Goal: Information Seeking & Learning: Learn about a topic

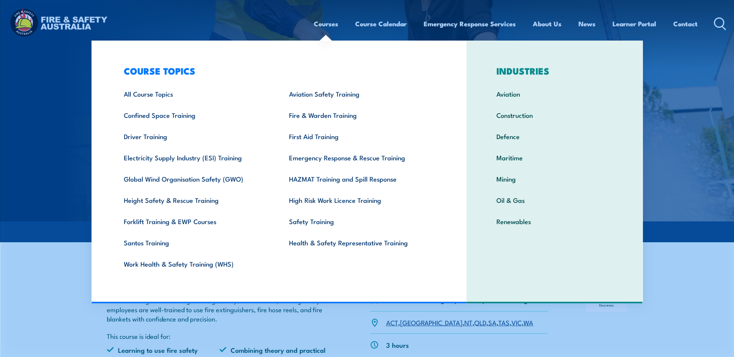
click at [322, 113] on link "Fire & Warden Training" at bounding box center [359, 114] width 165 height 21
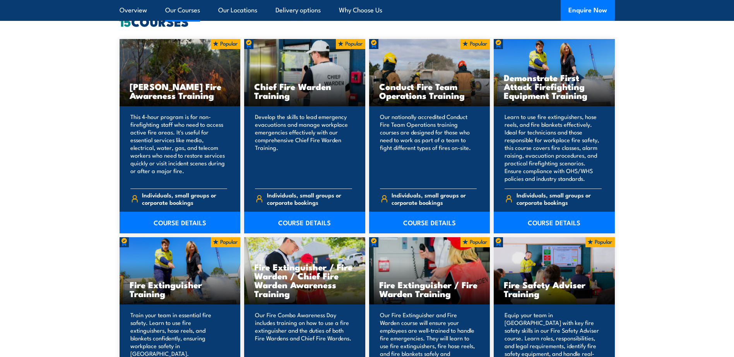
scroll to position [735, 0]
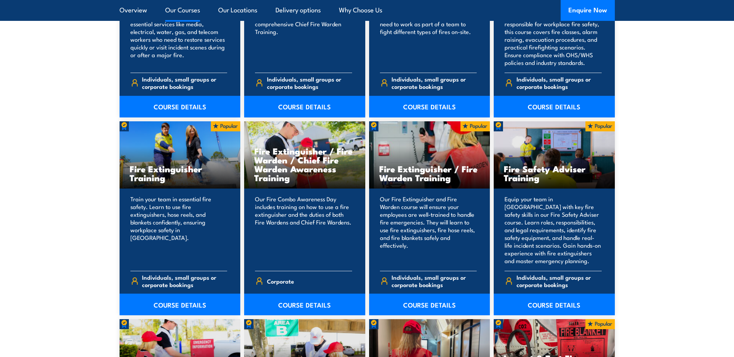
click at [300, 305] on link "COURSE DETAILS" at bounding box center [304, 305] width 121 height 22
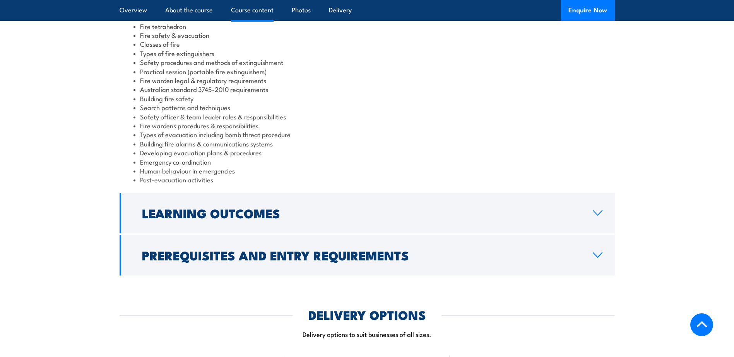
scroll to position [619, 0]
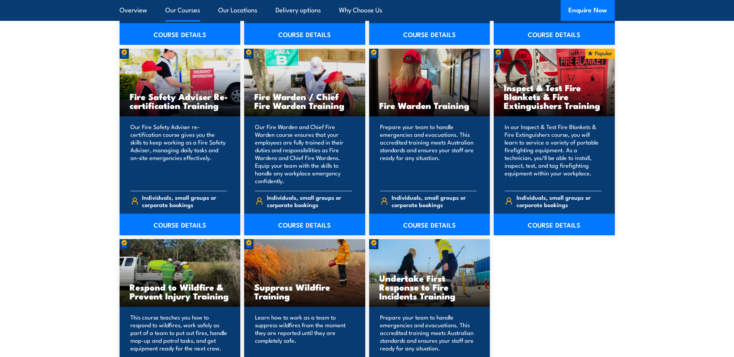
scroll to position [928, 0]
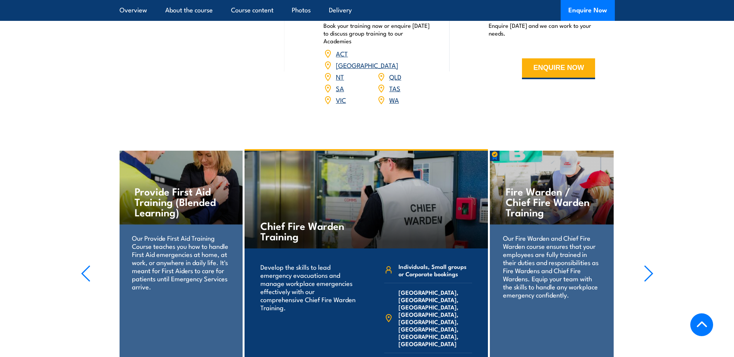
scroll to position [1276, 0]
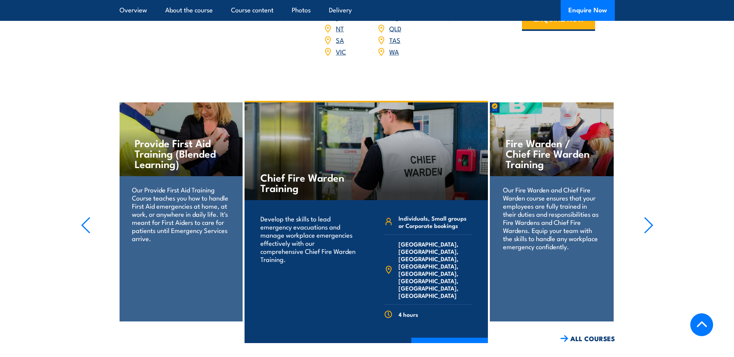
click at [286, 172] on h4 "Chief Fire Warden Training" at bounding box center [305, 182] width 91 height 21
click at [471, 338] on link "COURSE DETAILS" at bounding box center [449, 348] width 77 height 20
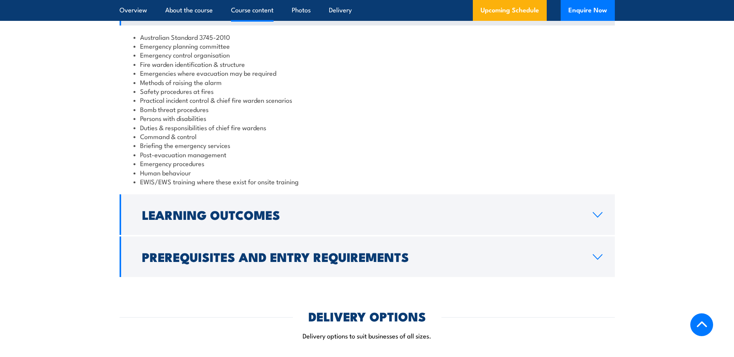
scroll to position [541, 0]
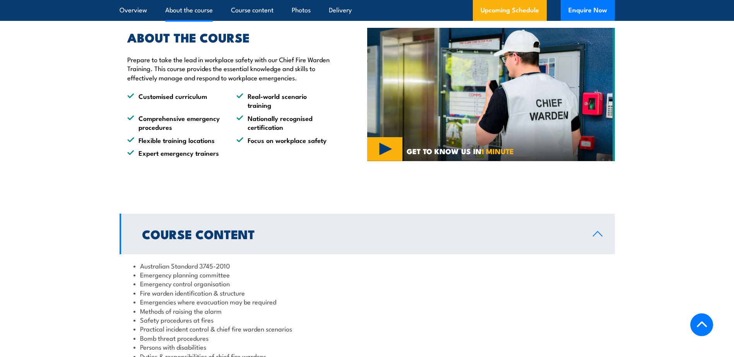
click at [243, 11] on link "Course content" at bounding box center [252, 10] width 43 height 20
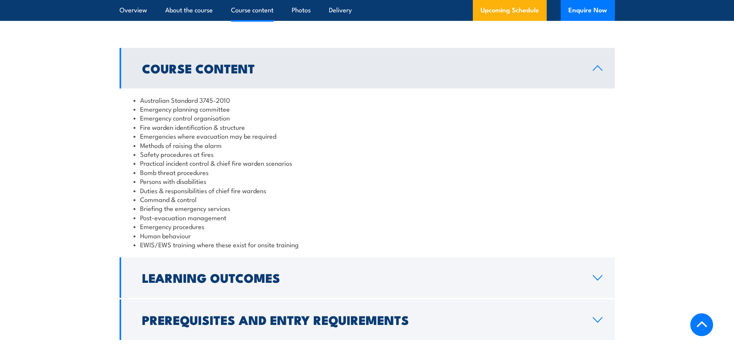
click at [134, 12] on link "Overview" at bounding box center [132, 10] width 27 height 20
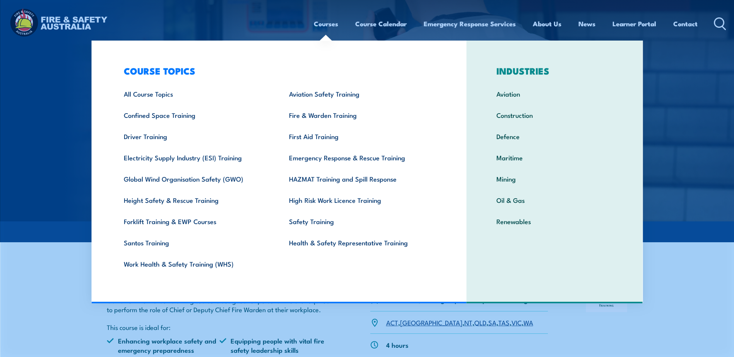
click at [309, 156] on link "Emergency Response & Rescue Training" at bounding box center [359, 157] width 165 height 21
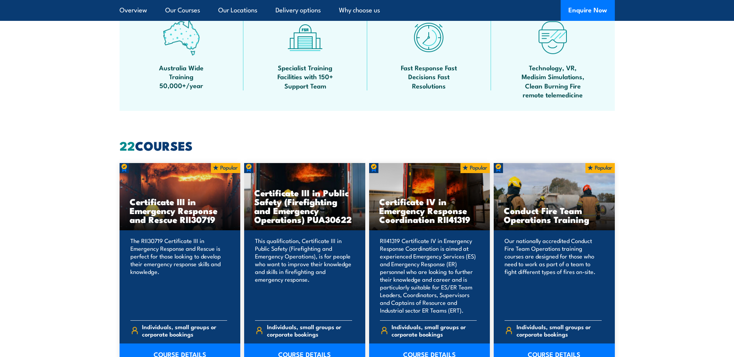
scroll to position [541, 0]
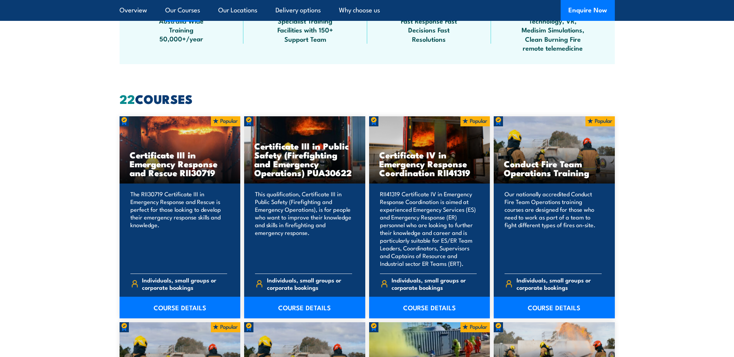
click at [150, 216] on p "The RII30719 Certificate III in Emergency Response and Rescue is perfect for th…" at bounding box center [178, 228] width 97 height 77
click at [167, 306] on link "COURSE DETAILS" at bounding box center [179, 308] width 121 height 22
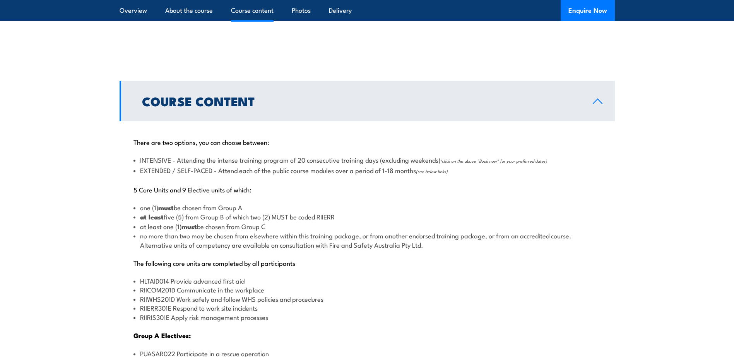
scroll to position [735, 0]
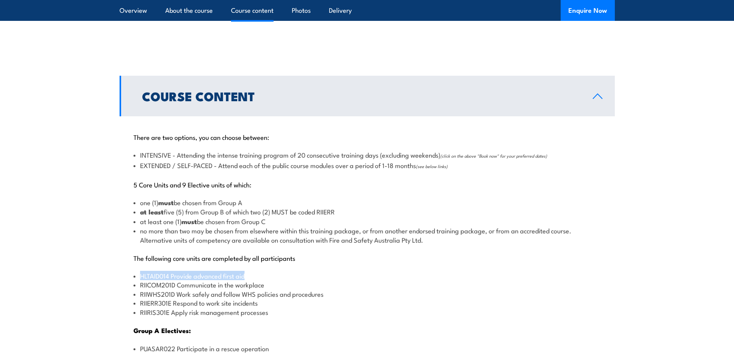
drag, startPoint x: 254, startPoint y: 279, endPoint x: 137, endPoint y: 276, distance: 117.6
click at [137, 276] on li "HLTAID014 Provide advanced first aid" at bounding box center [366, 275] width 467 height 9
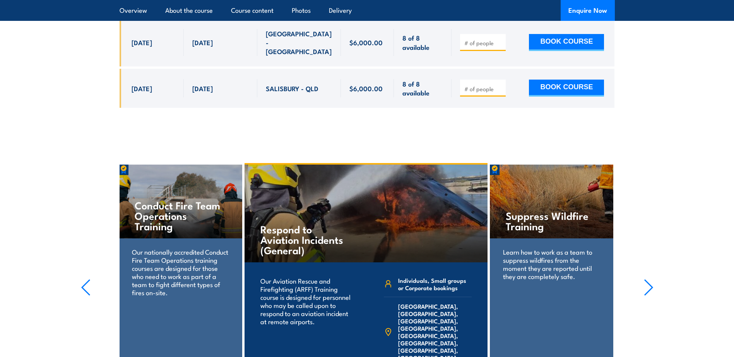
scroll to position [2011, 0]
